Goal: Information Seeking & Learning: Learn about a topic

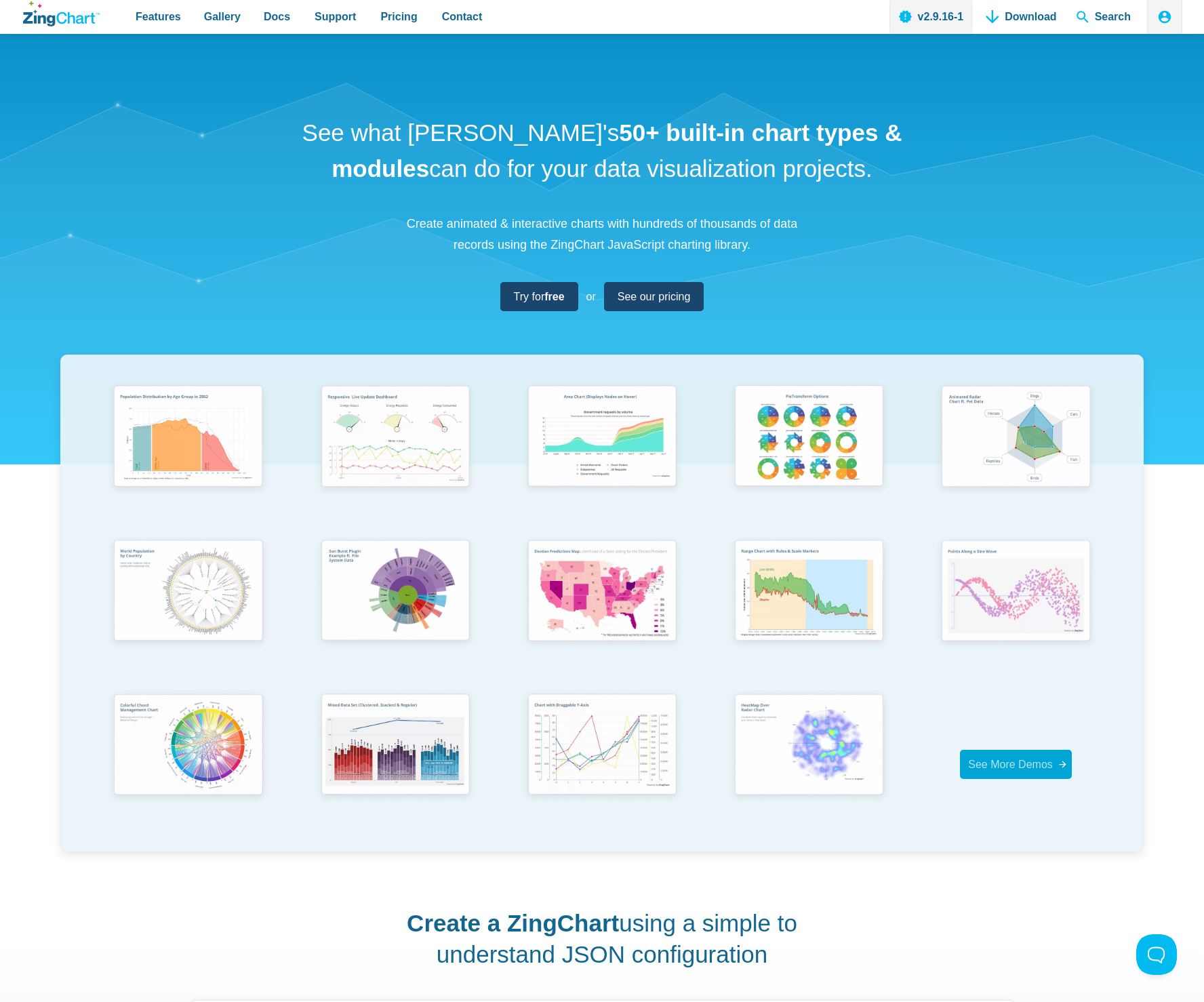
click at [1006, 760] on span "See More Demos" at bounding box center [1010, 764] width 85 height 11
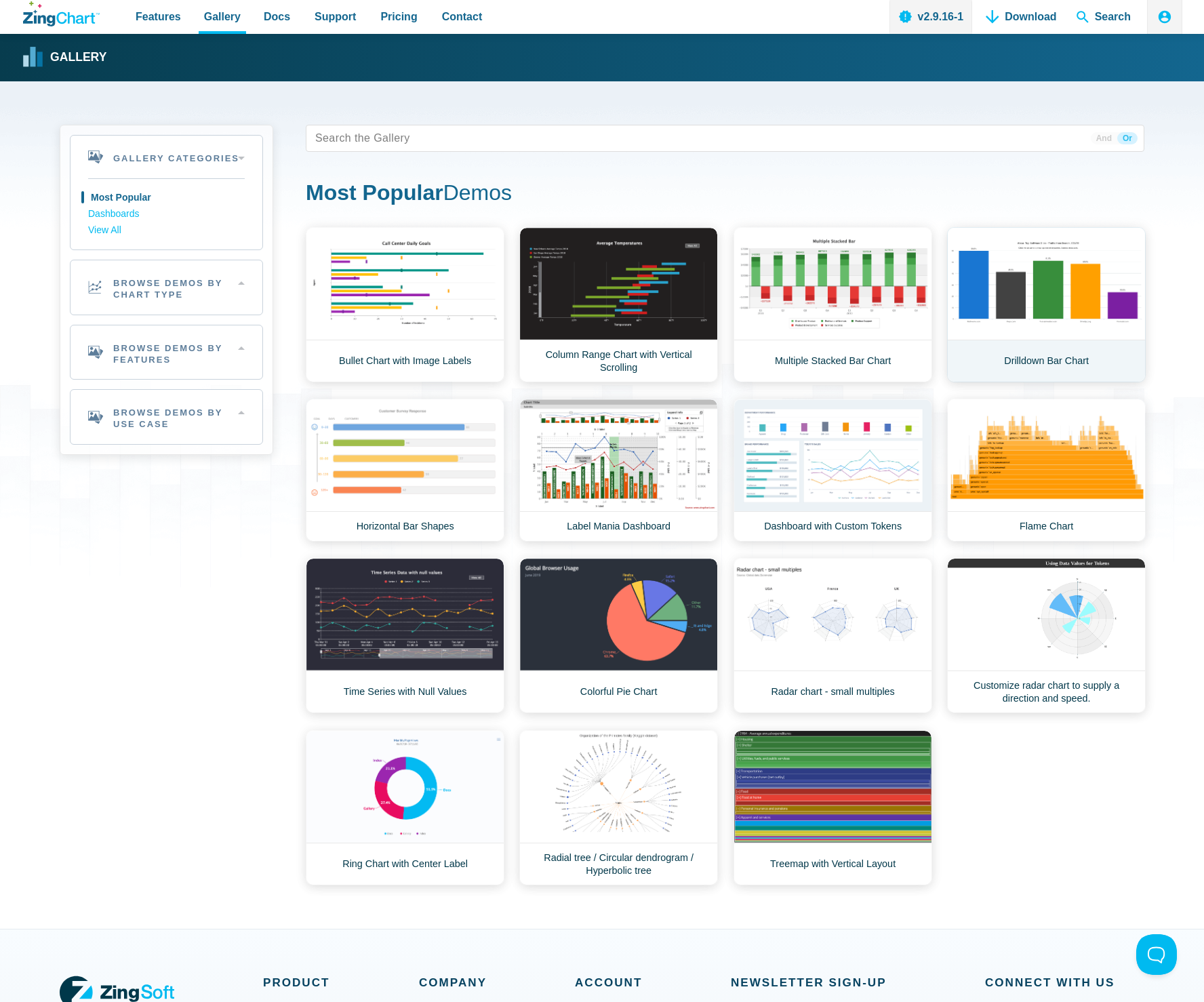
click at [1062, 320] on link "Drilldown Bar Chart" at bounding box center [1046, 304] width 198 height 155
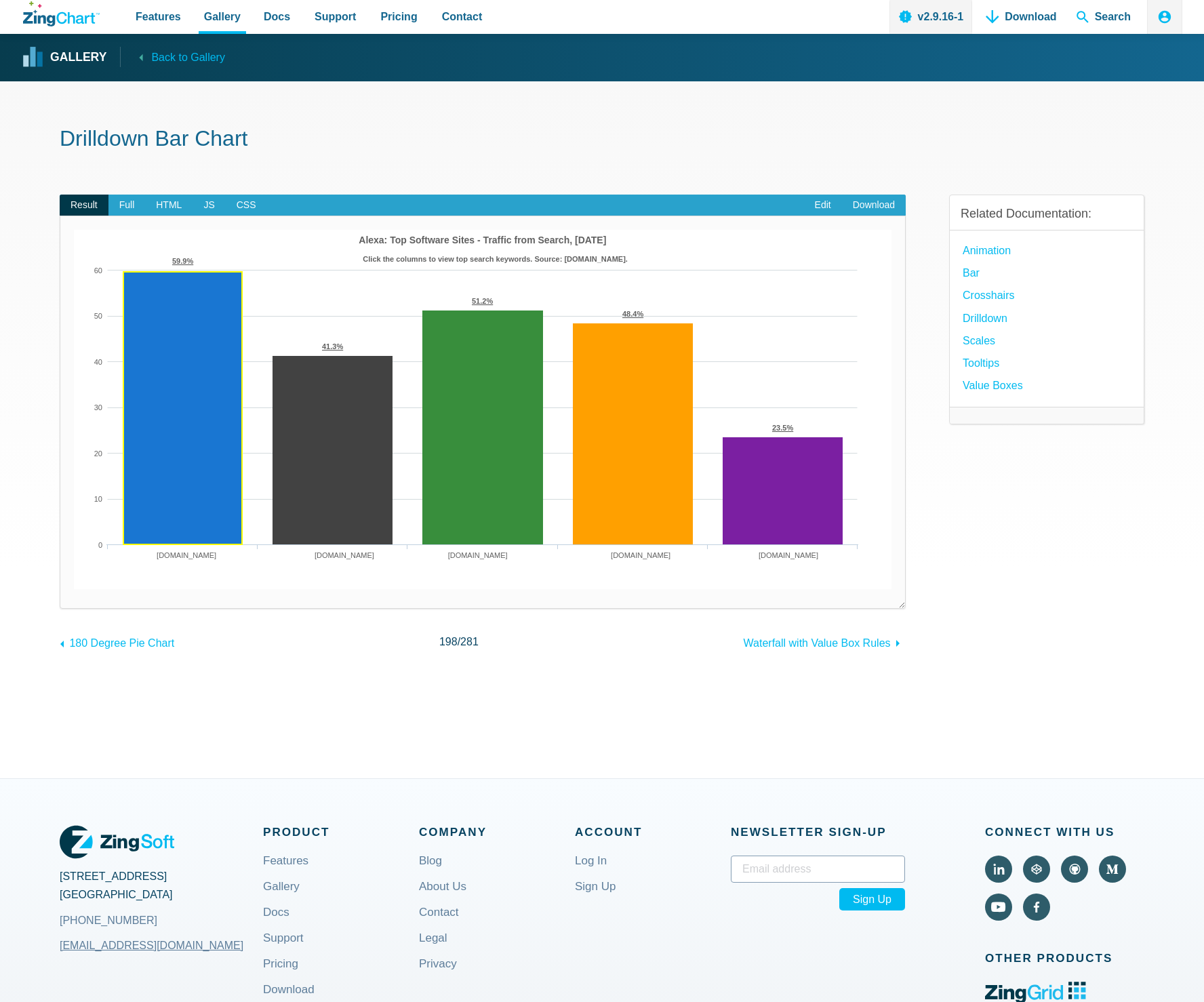
click at [74, 589] on area "App Content" at bounding box center [74, 589] width 0 height 0
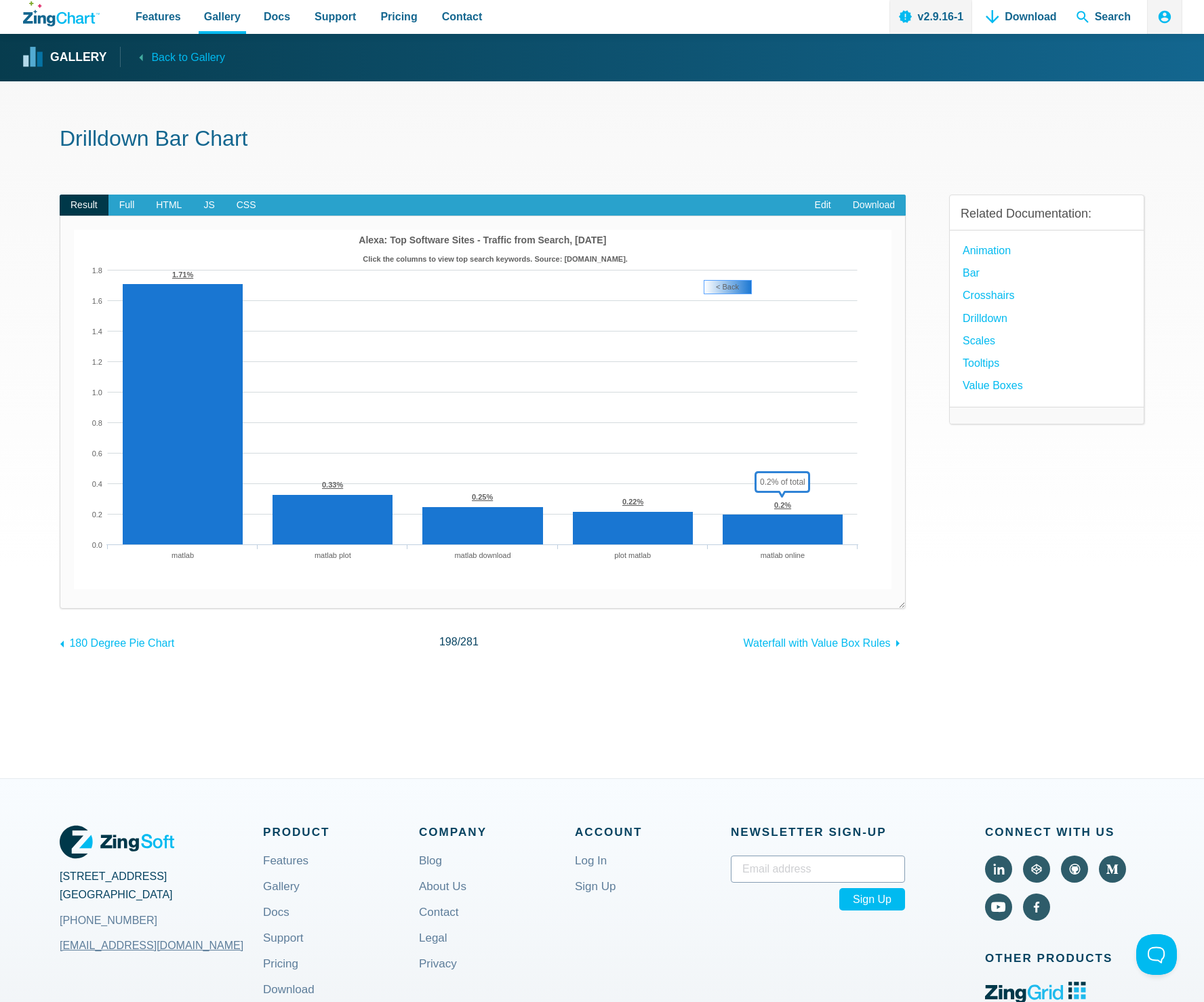
click at [74, 589] on area "< Back" at bounding box center [74, 589] width 0 height 0
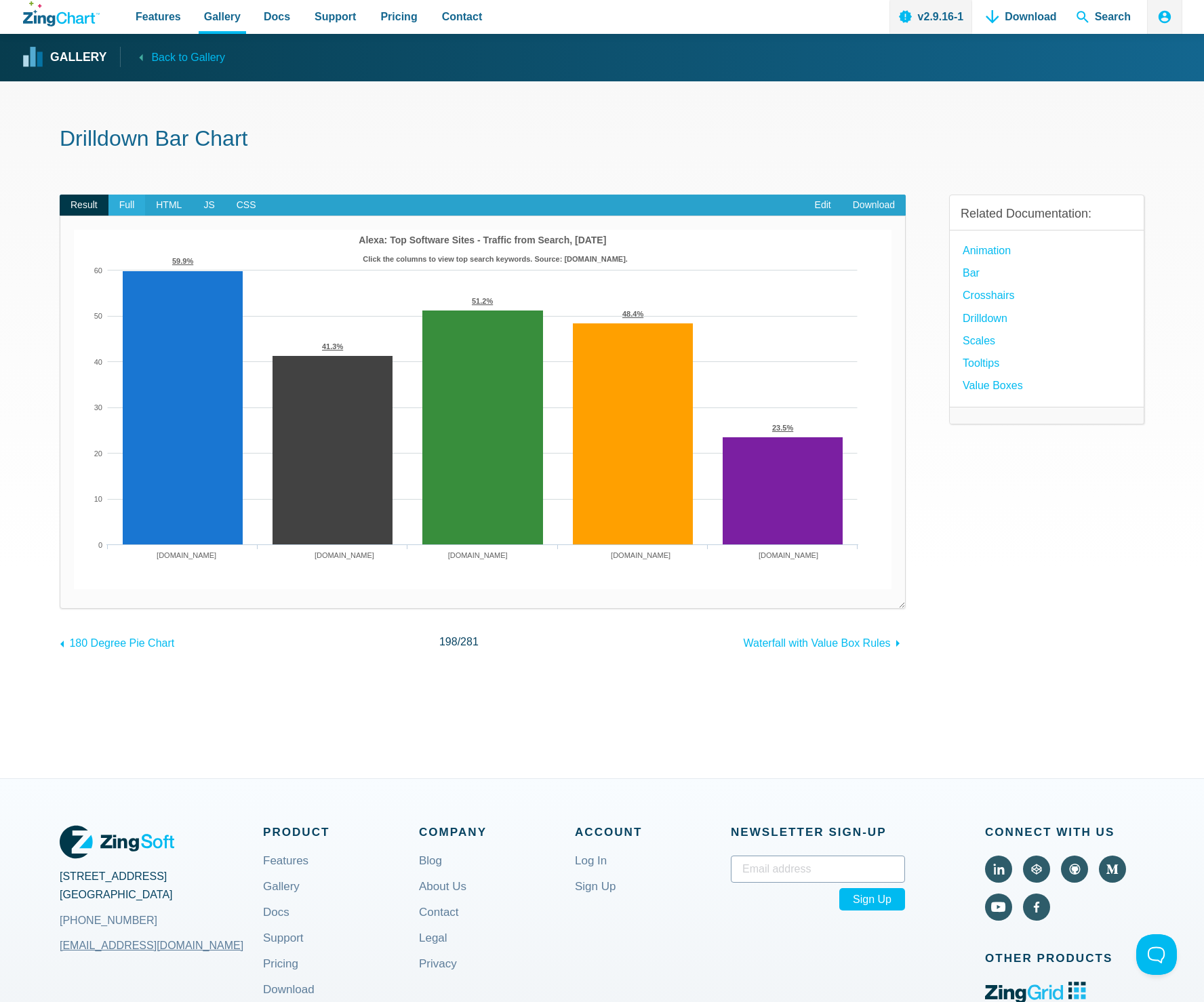
click at [130, 206] on span "Full" at bounding box center [127, 205] width 37 height 22
